Goal: Navigation & Orientation: Understand site structure

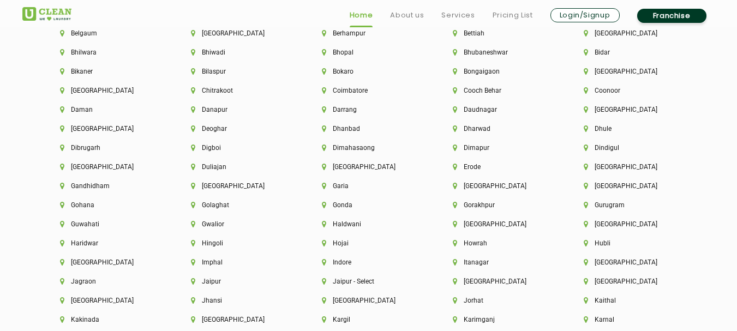
scroll to position [3135, 0]
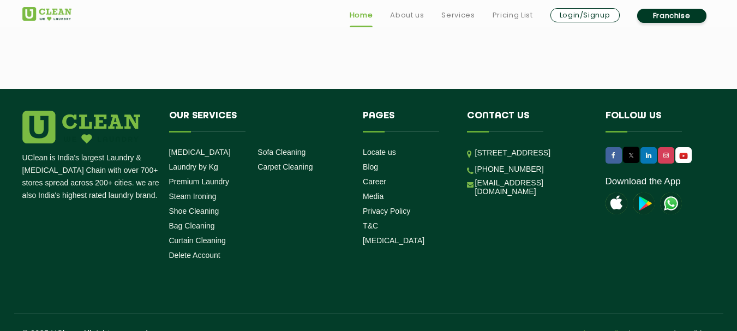
click at [610, 329] on link "Privacy Policy" at bounding box center [600, 333] width 51 height 9
click at [662, 329] on link "Terms and conditions" at bounding box center [675, 333] width 77 height 9
click at [628, 151] on icon at bounding box center [631, 156] width 10 height 10
click at [614, 147] on link at bounding box center [613, 155] width 16 height 16
click at [650, 152] on icon at bounding box center [648, 155] width 5 height 7
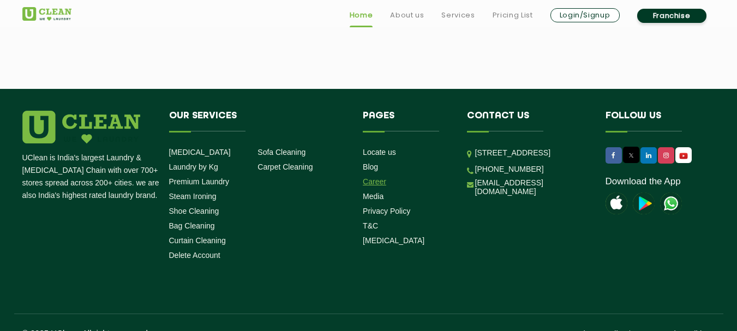
click at [373, 177] on link "Career" at bounding box center [374, 181] width 23 height 9
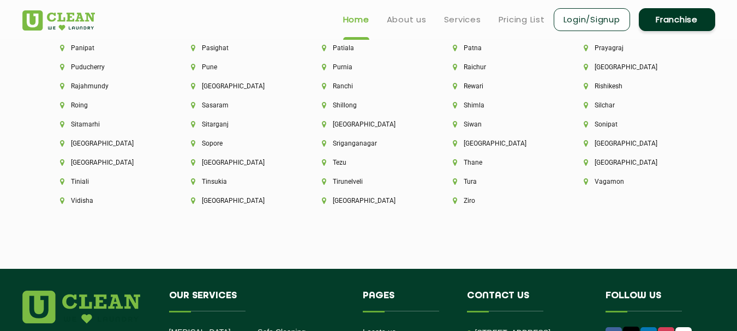
scroll to position [2863, 0]
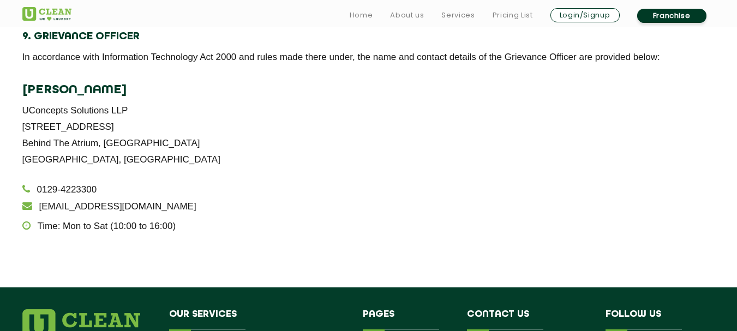
scroll to position [2290, 0]
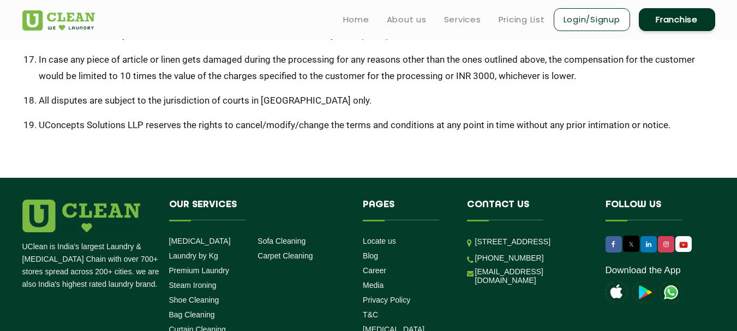
scroll to position [709, 0]
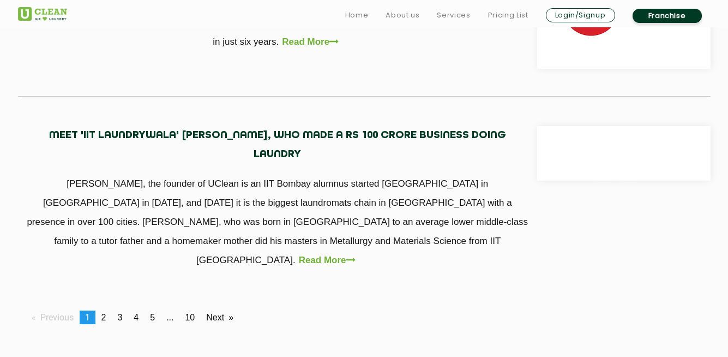
scroll to position [1101, 0]
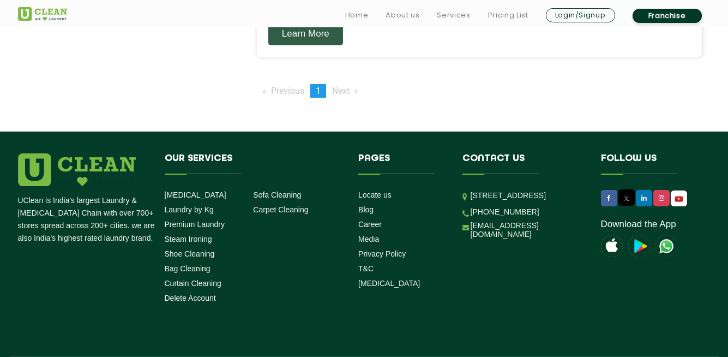
scroll to position [1636, 0]
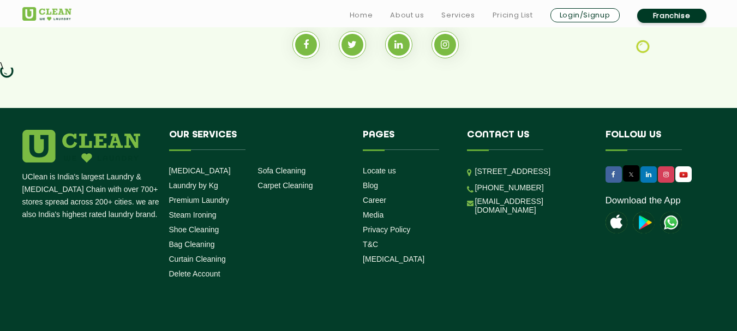
scroll to position [1129, 0]
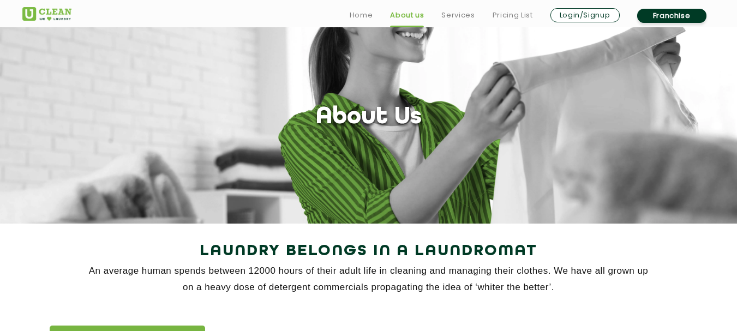
scroll to position [55, 0]
